Goal: Task Accomplishment & Management: Use online tool/utility

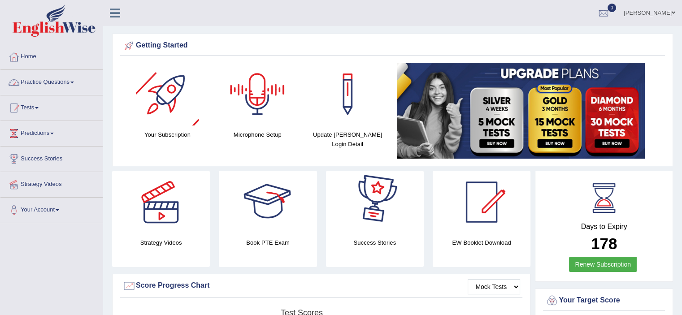
click at [40, 87] on link "Practice Questions" at bounding box center [51, 81] width 102 height 22
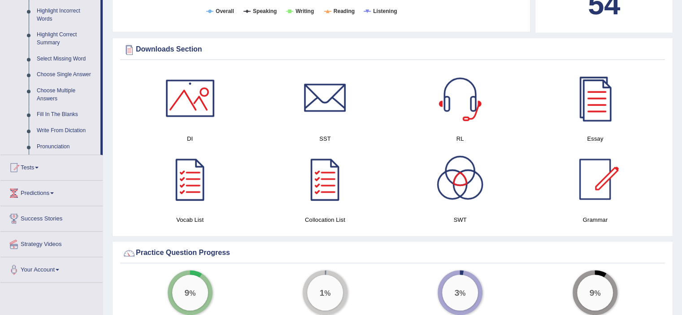
scroll to position [449, 0]
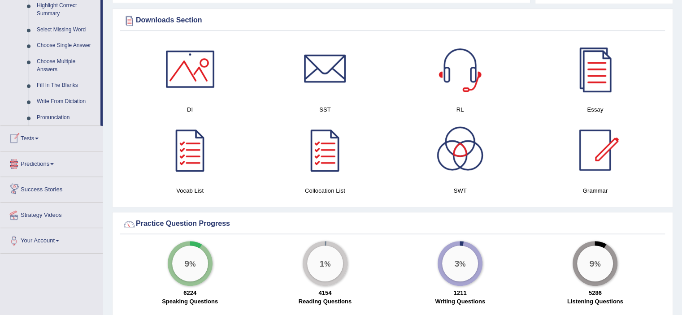
click at [31, 141] on link "Tests" at bounding box center [51, 137] width 102 height 22
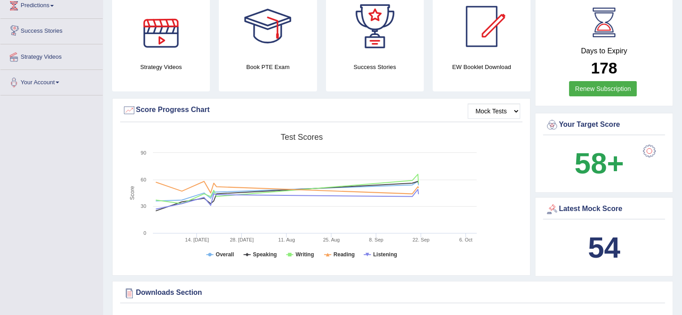
scroll to position [58, 0]
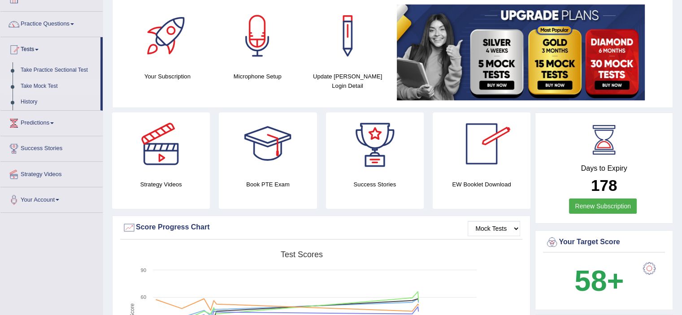
click at [41, 88] on link "Take Mock Test" at bounding box center [59, 87] width 84 height 16
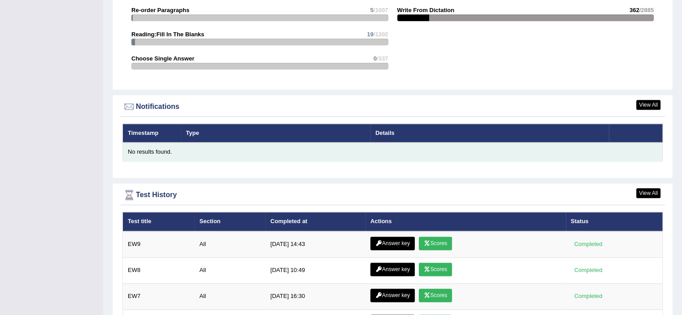
scroll to position [1077, 0]
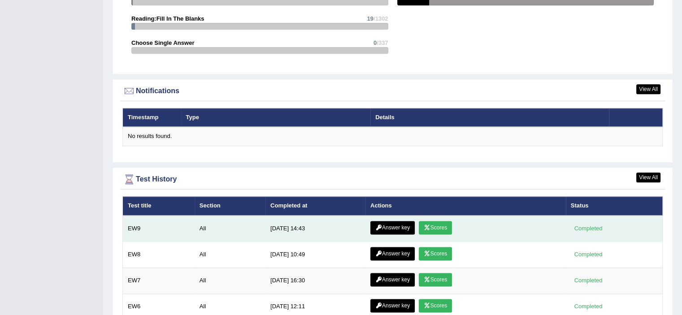
click at [436, 225] on link "Scores" at bounding box center [435, 227] width 33 height 13
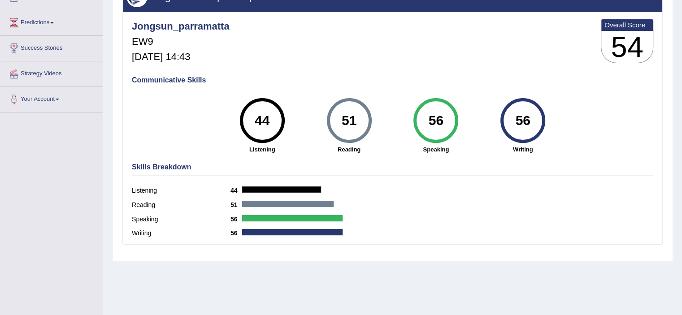
scroll to position [66, 0]
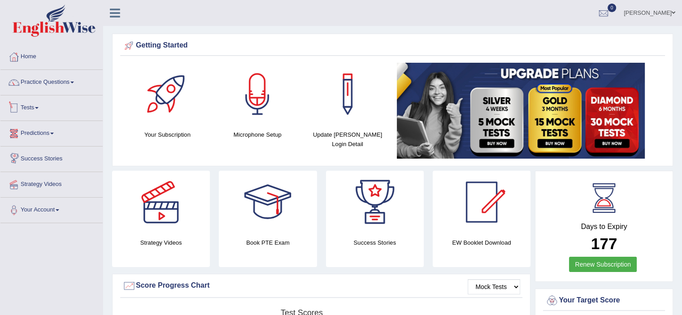
click at [34, 108] on link "Tests" at bounding box center [51, 107] width 102 height 22
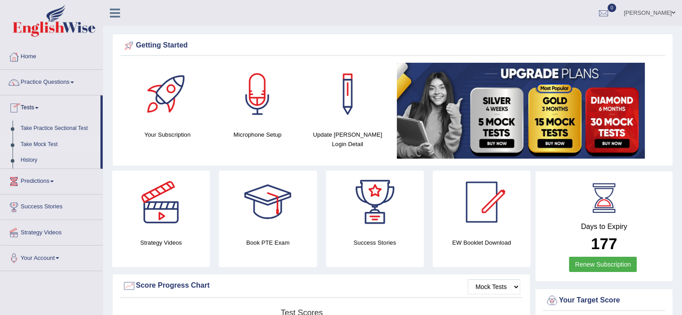
click at [46, 143] on link "Take Mock Test" at bounding box center [59, 145] width 84 height 16
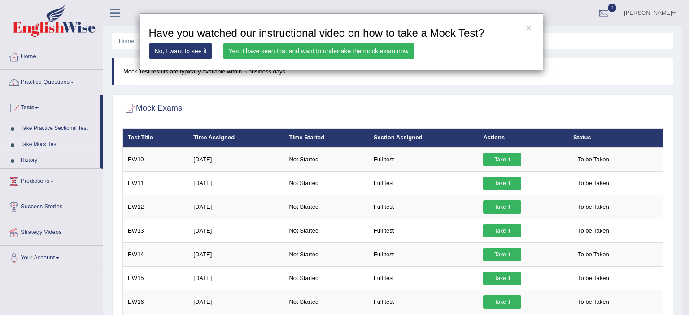
click at [299, 56] on link "Yes, I have seen that and want to undertake the mock exam now" at bounding box center [319, 51] width 192 height 15
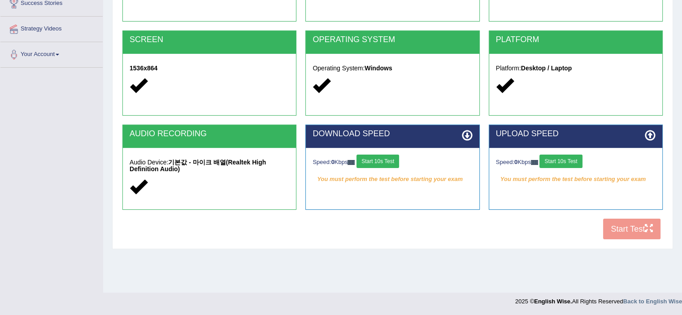
click at [377, 165] on button "Start 10s Test" at bounding box center [378, 161] width 43 height 13
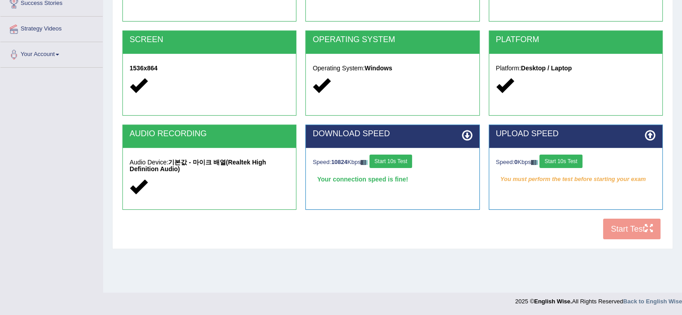
click at [573, 164] on button "Start 10s Test" at bounding box center [561, 161] width 43 height 13
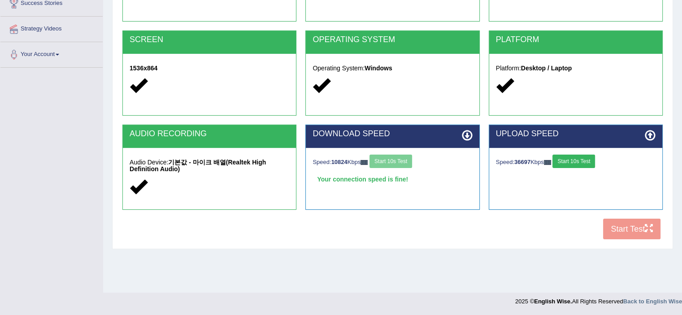
click at [623, 231] on div "COOKIES Cookies Enabled JAVASCRIPT Javascript Enabled BROWSER Browser: Chrome S…" at bounding box center [392, 90] width 545 height 308
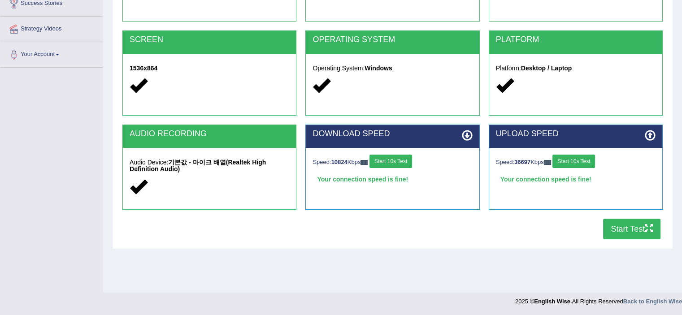
click at [623, 232] on button "Start Test" at bounding box center [632, 229] width 57 height 21
